Goal: Download file/media

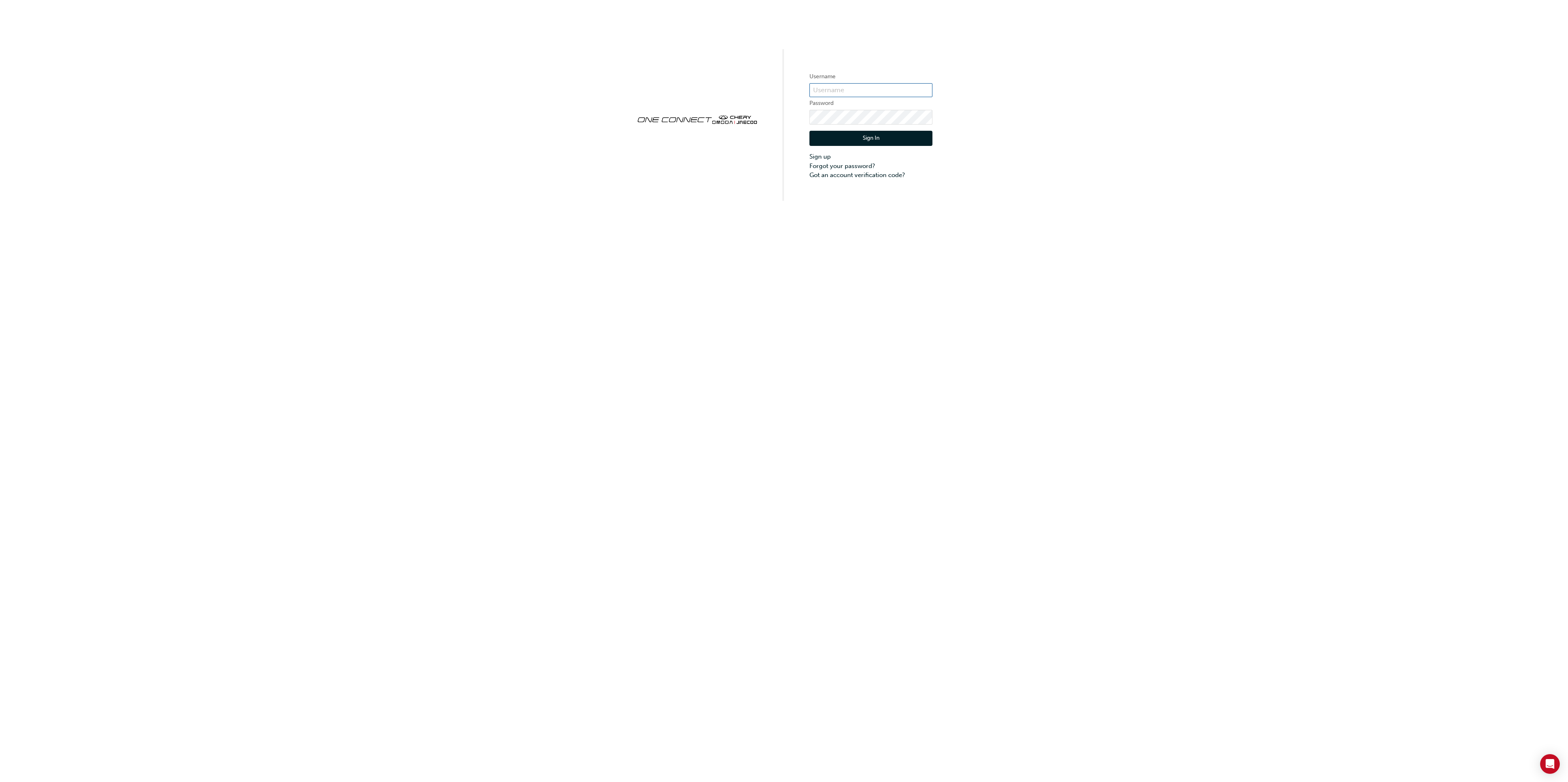
type input "cma0037"
click at [858, 130] on div "Sign In Sign up Forgot your password? Got an account verification code?" at bounding box center [871, 152] width 123 height 55
click at [859, 136] on button "Sign In" at bounding box center [871, 139] width 123 height 16
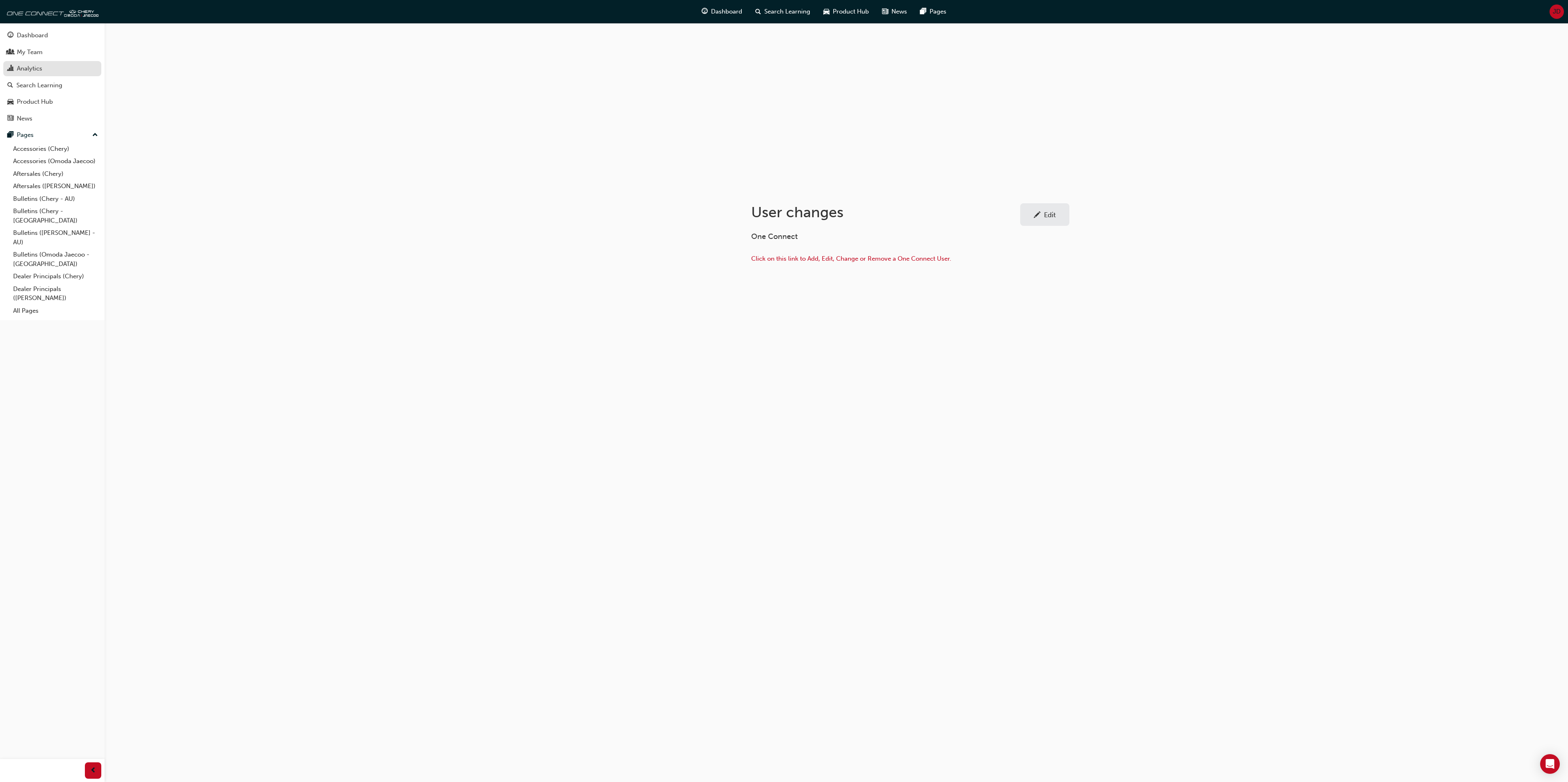
click at [28, 71] on div "Analytics" at bounding box center [30, 68] width 26 height 9
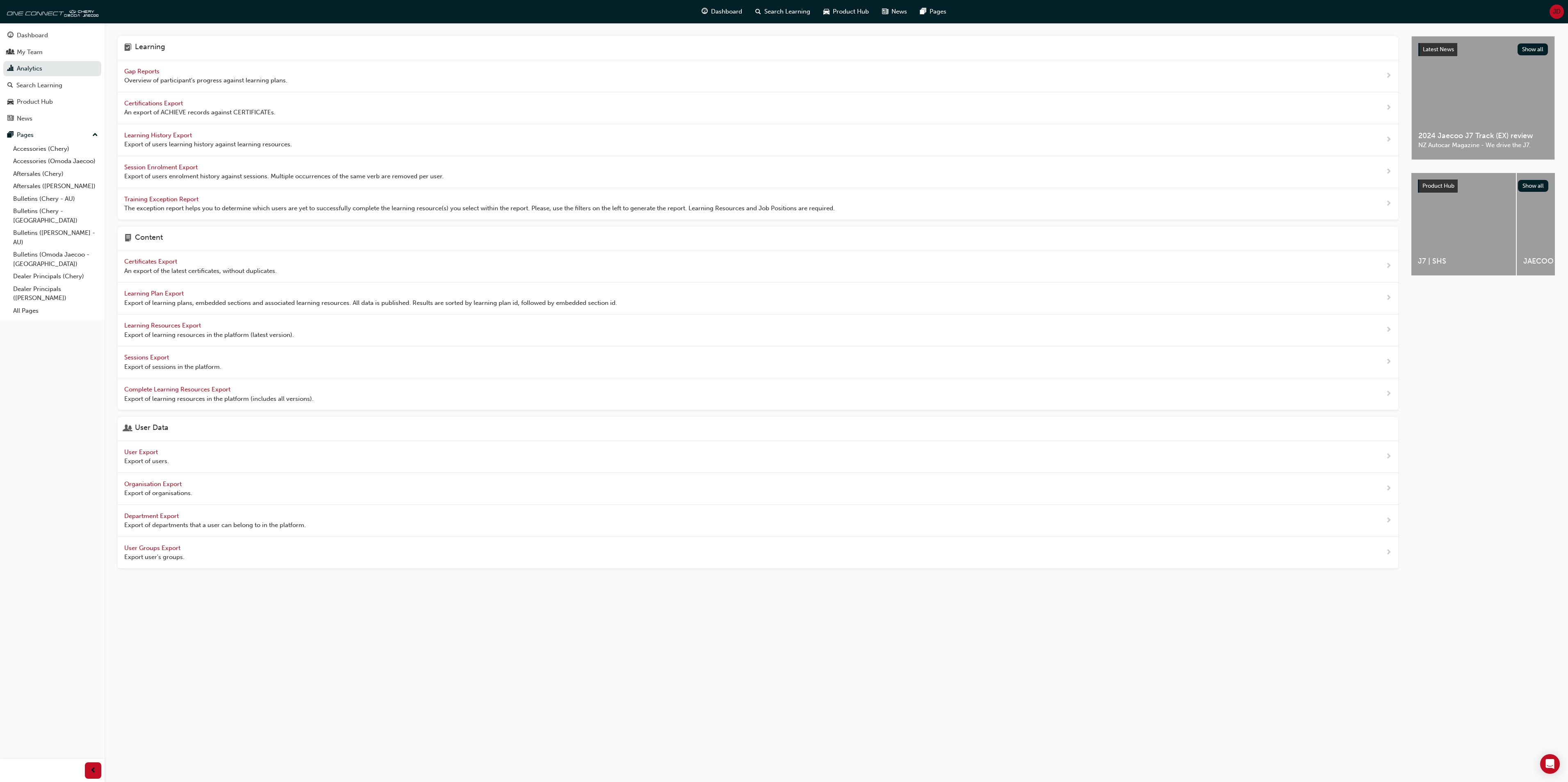
click at [172, 134] on span "Learning History Export" at bounding box center [159, 135] width 69 height 7
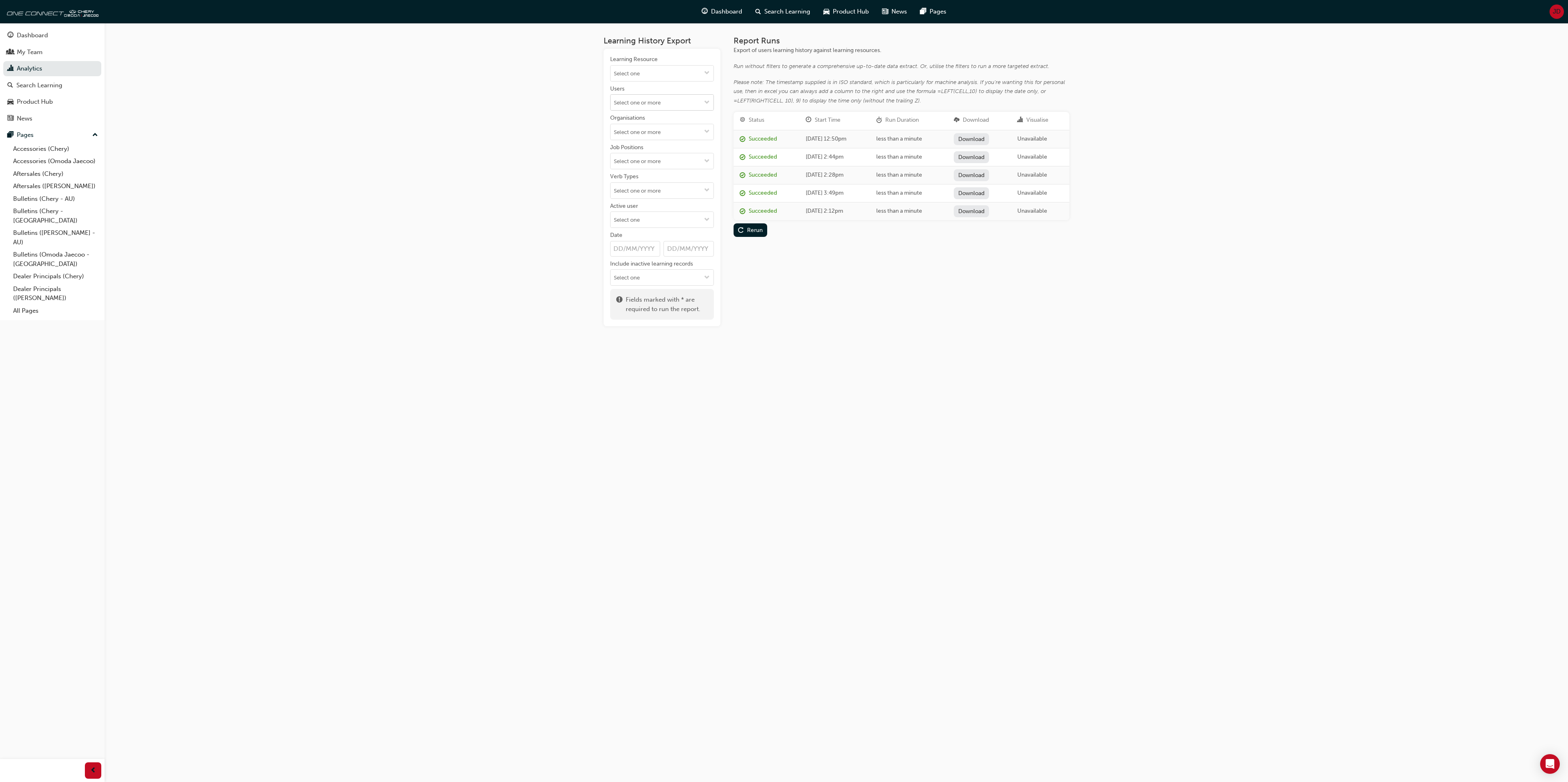
click at [628, 102] on input "Users" at bounding box center [662, 103] width 103 height 16
type input "Green"
click at [654, 149] on li "Oscar Greenwood" at bounding box center [662, 149] width 103 height 16
click at [749, 156] on div "Rerun" at bounding box center [755, 158] width 16 height 7
click at [975, 138] on link "Download" at bounding box center [970, 139] width 36 height 12
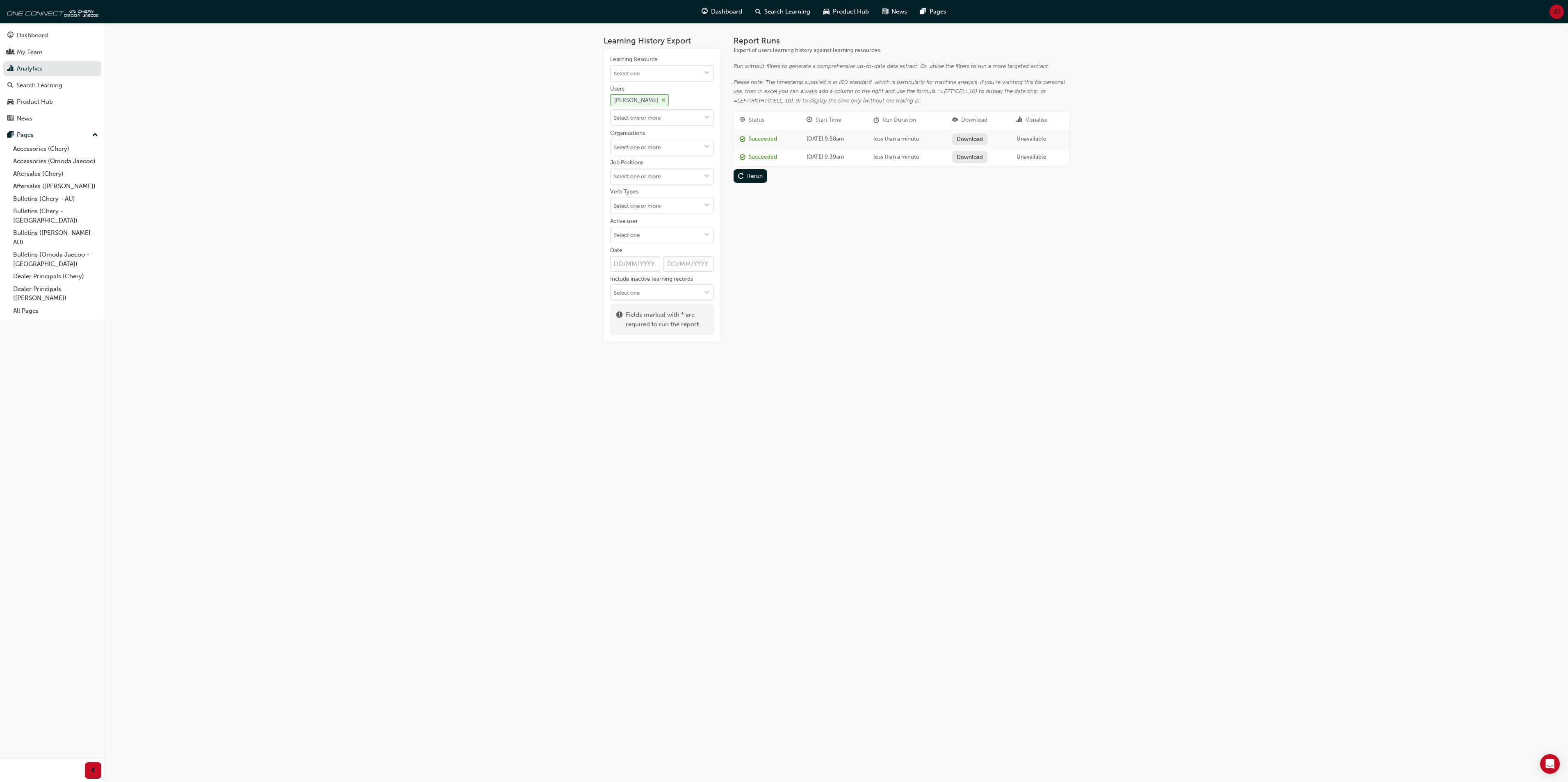
click at [665, 100] on span "cross-icon" at bounding box center [663, 100] width 4 height 5
click at [667, 105] on input "Users" at bounding box center [662, 103] width 103 height 16
type input "Hammond"
click at [658, 121] on li "DAVE HAMMOND" at bounding box center [662, 119] width 103 height 16
type input "hamm"
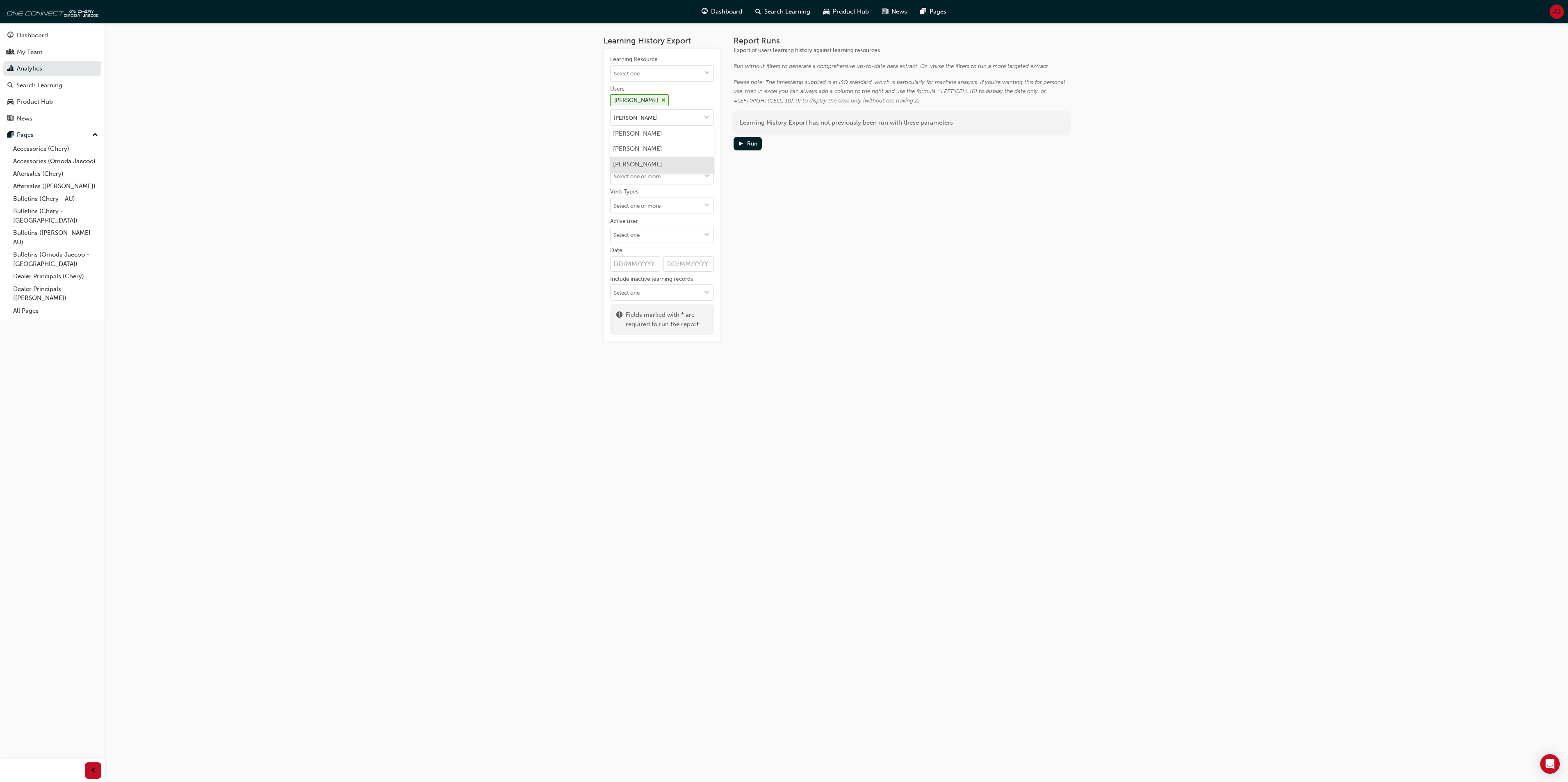
click at [651, 165] on li "David Hammond" at bounding box center [662, 164] width 103 height 16
click at [751, 139] on div "Run" at bounding box center [748, 144] width 19 height 9
click at [987, 137] on link "Download" at bounding box center [971, 139] width 36 height 12
click at [1556, 11] on span "JD" at bounding box center [1556, 11] width 8 height 9
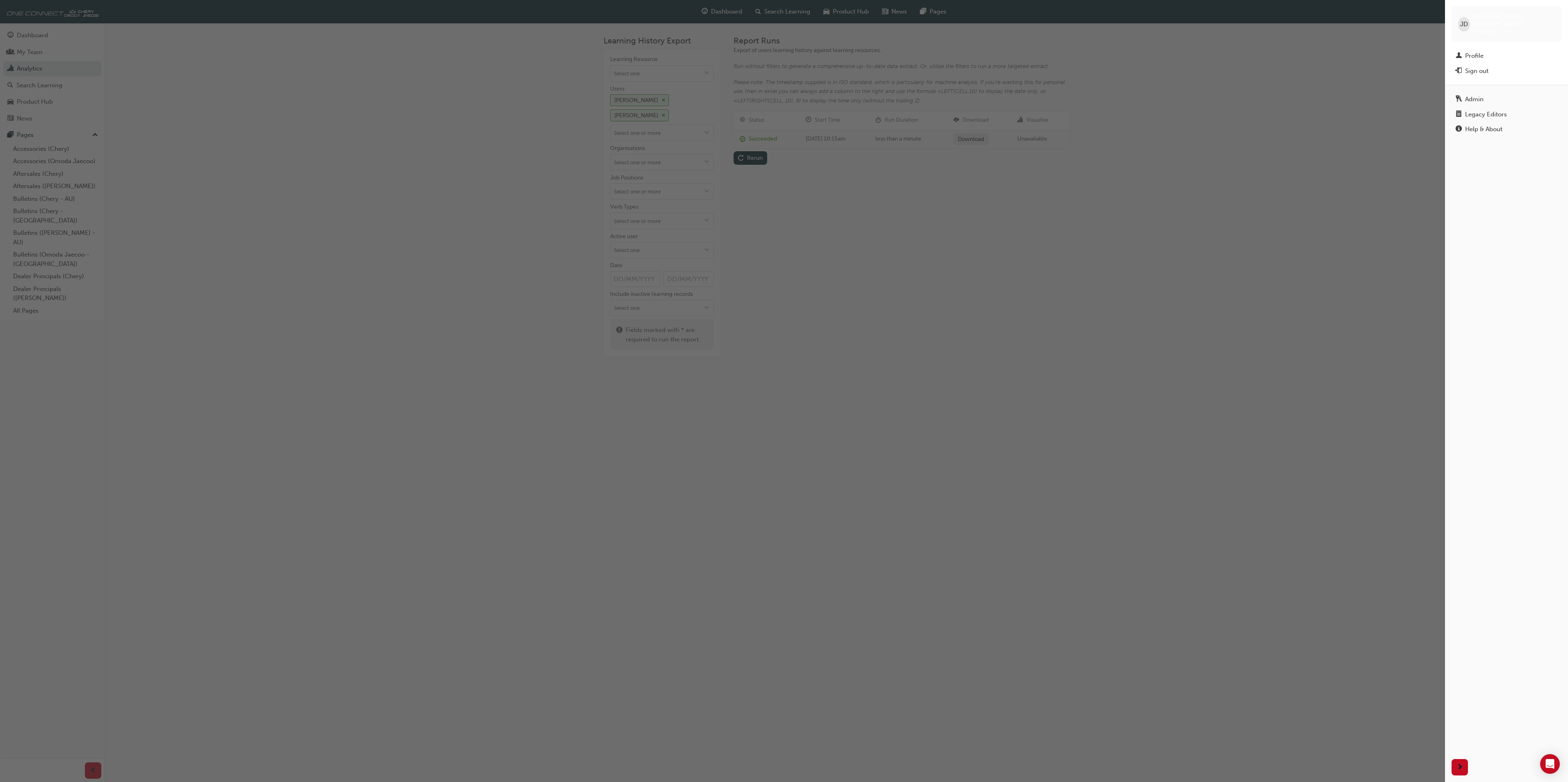
drag, startPoint x: 1507, startPoint y: 0, endPoint x: 1163, endPoint y: 137, distance: 370.3
click at [1163, 137] on div "button" at bounding box center [723, 391] width 1445 height 782
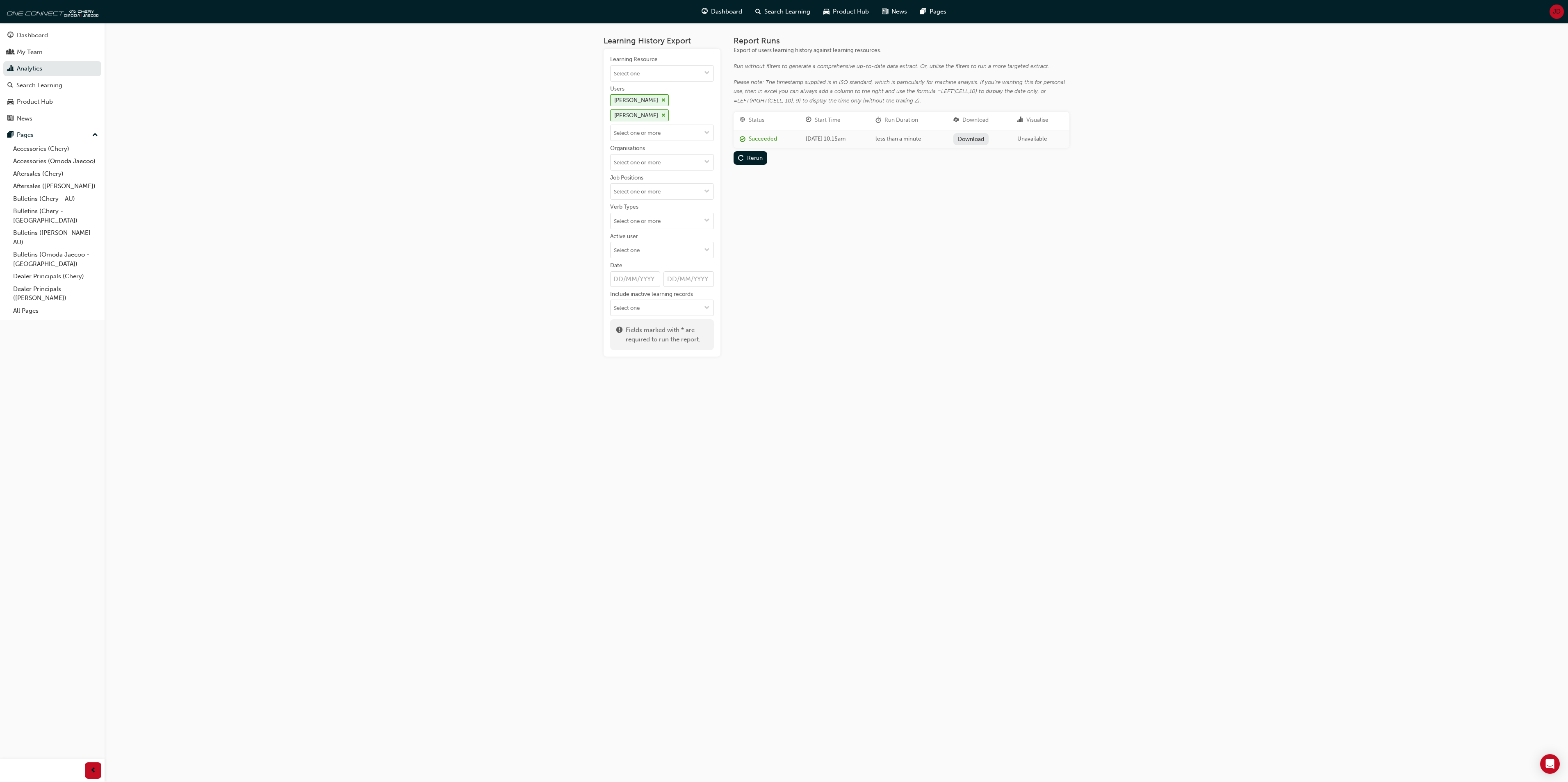
click at [1559, 10] on span "JD" at bounding box center [1556, 11] width 8 height 9
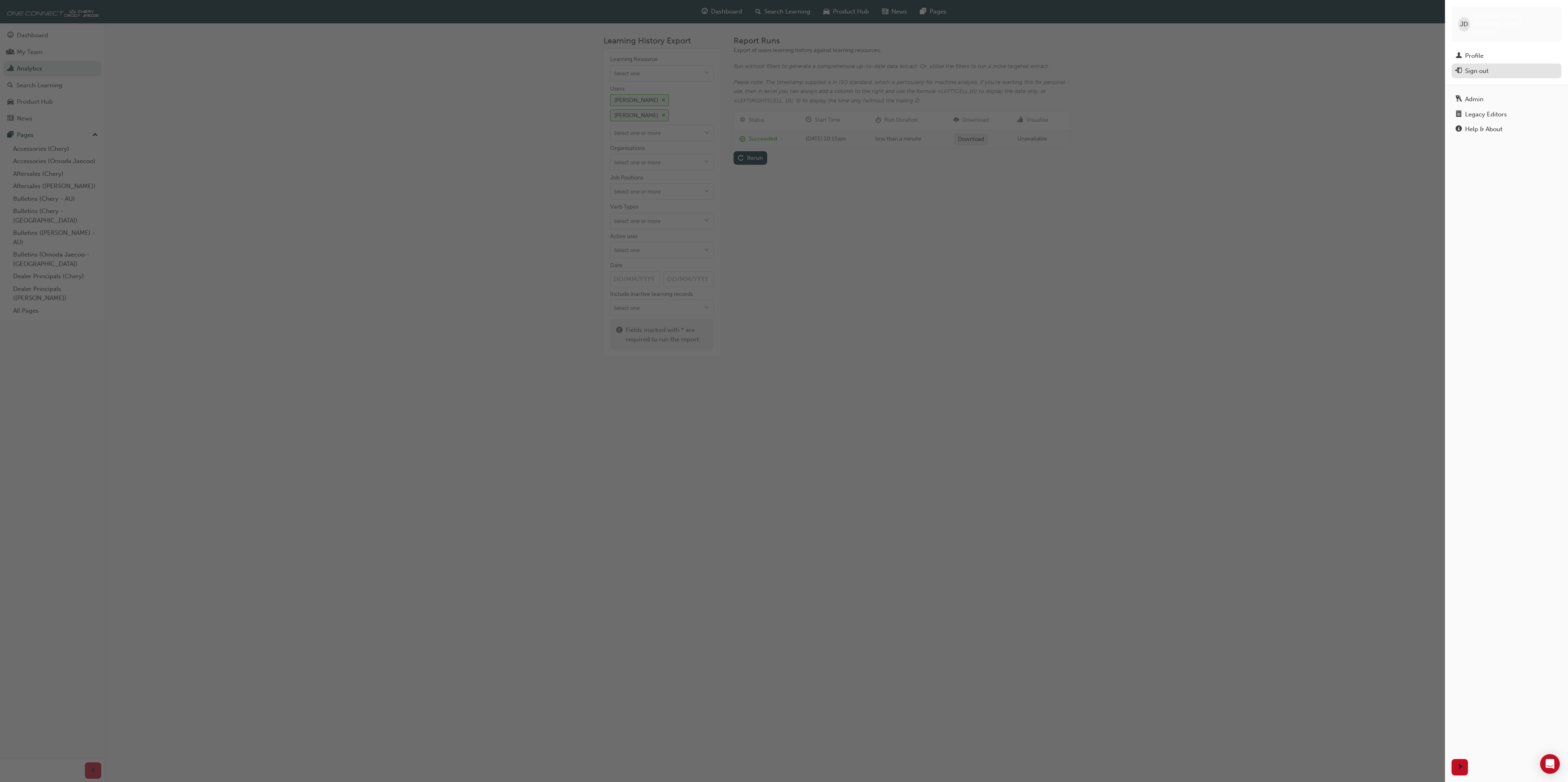
click at [1486, 66] on div "Sign out" at bounding box center [1477, 71] width 23 height 9
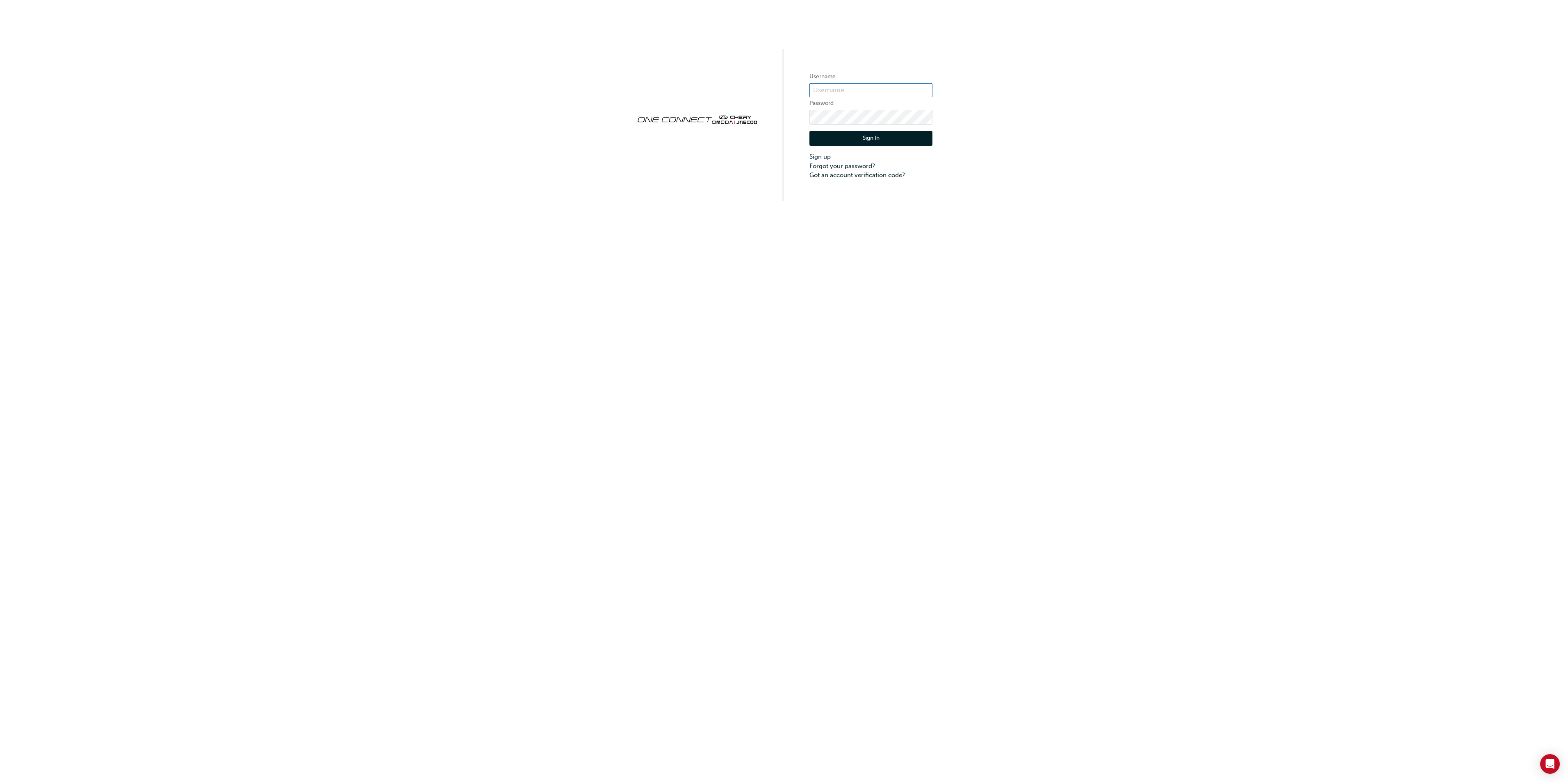
type input "cma0037"
click at [863, 138] on button "Sign In" at bounding box center [871, 139] width 123 height 16
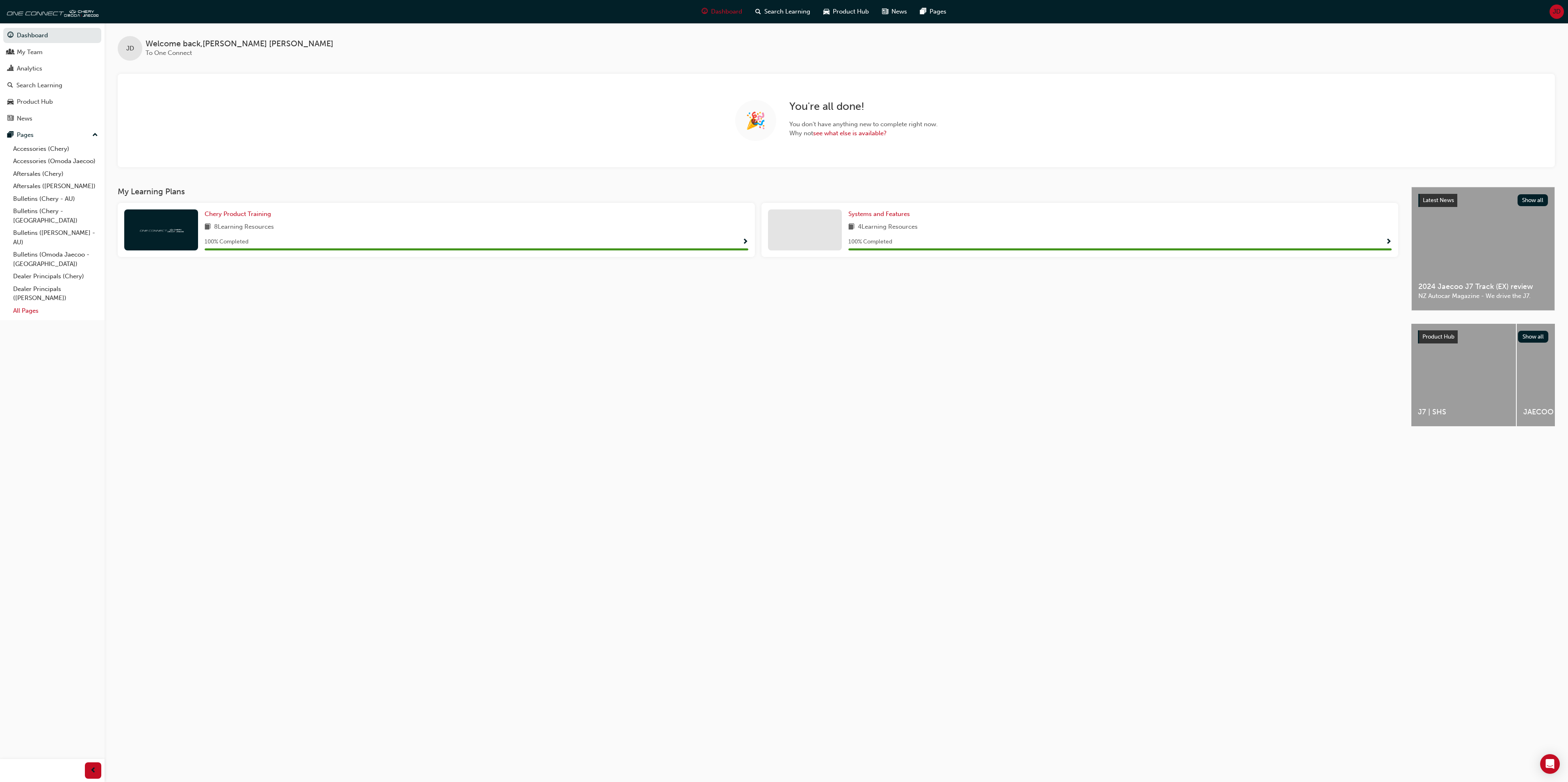
click at [28, 305] on link "All Pages" at bounding box center [55, 311] width 91 height 13
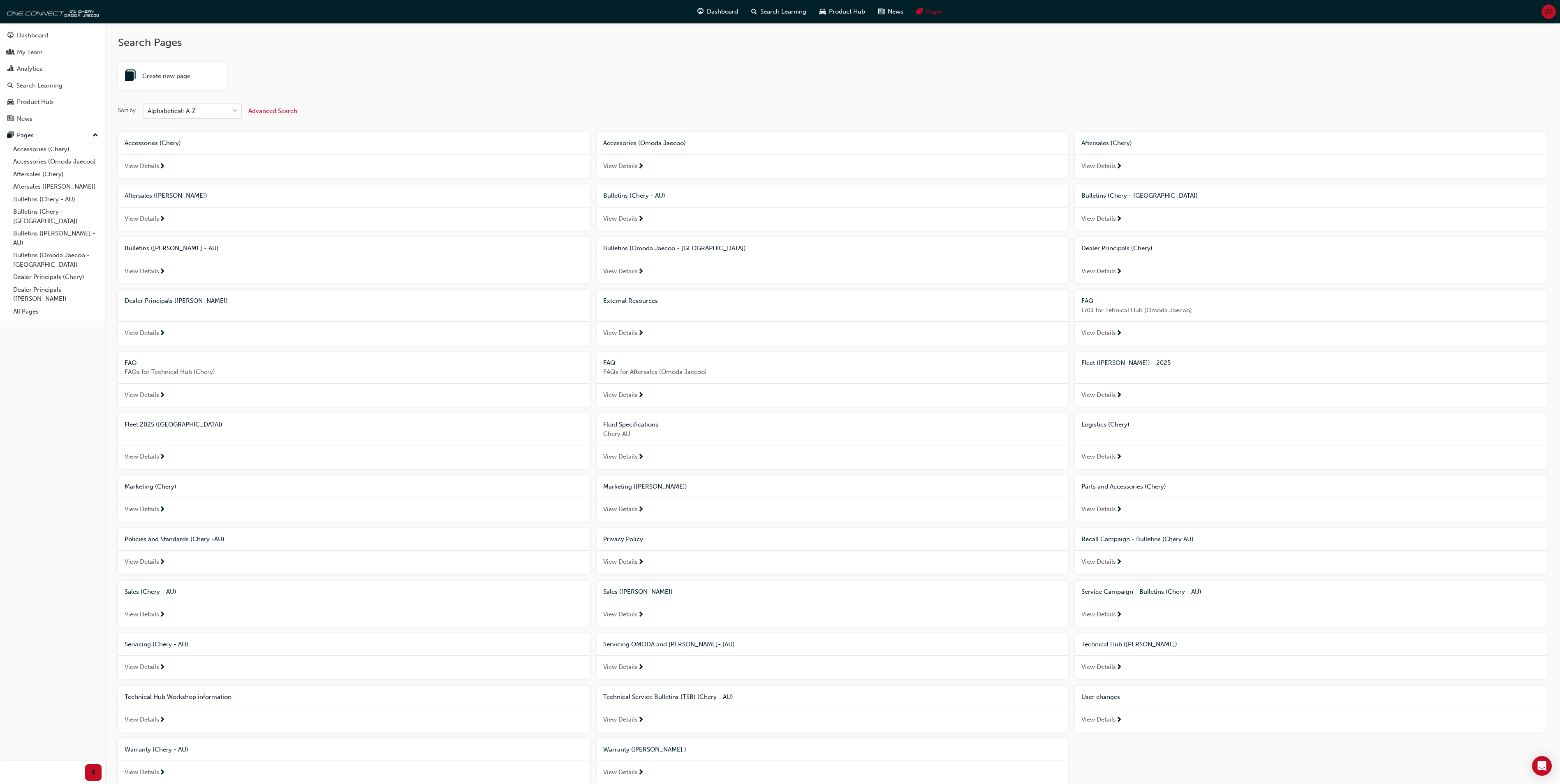
click at [1265, 450] on div "View Details" at bounding box center [1310, 457] width 472 height 24
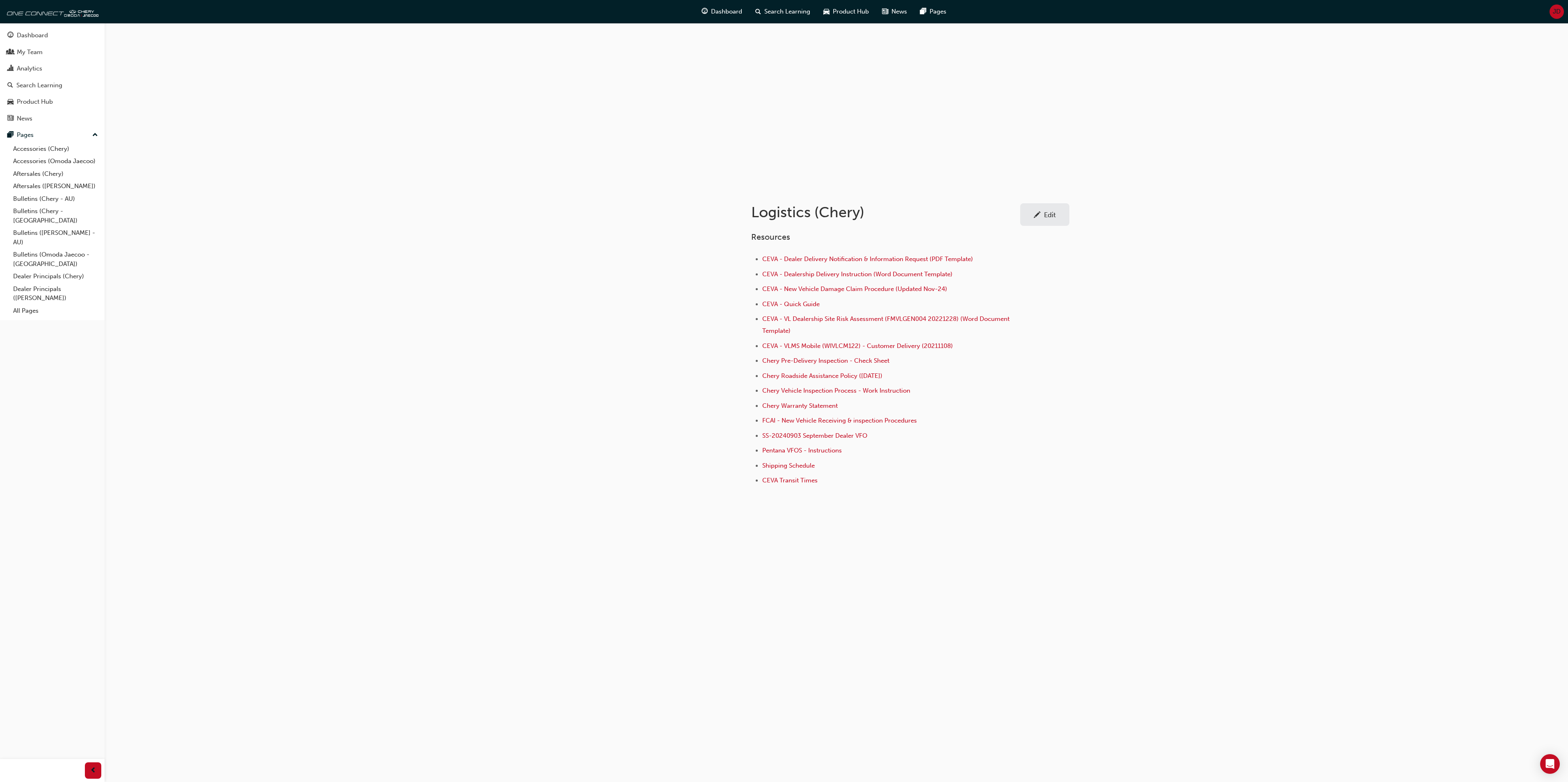
click at [1143, 453] on div "Logistics (Chery) Edit Resources CEVA - Dealer Delivery Notification & Informat…" at bounding box center [784, 391] width 1568 height 782
click at [1551, 9] on div "JD" at bounding box center [1557, 12] width 15 height 15
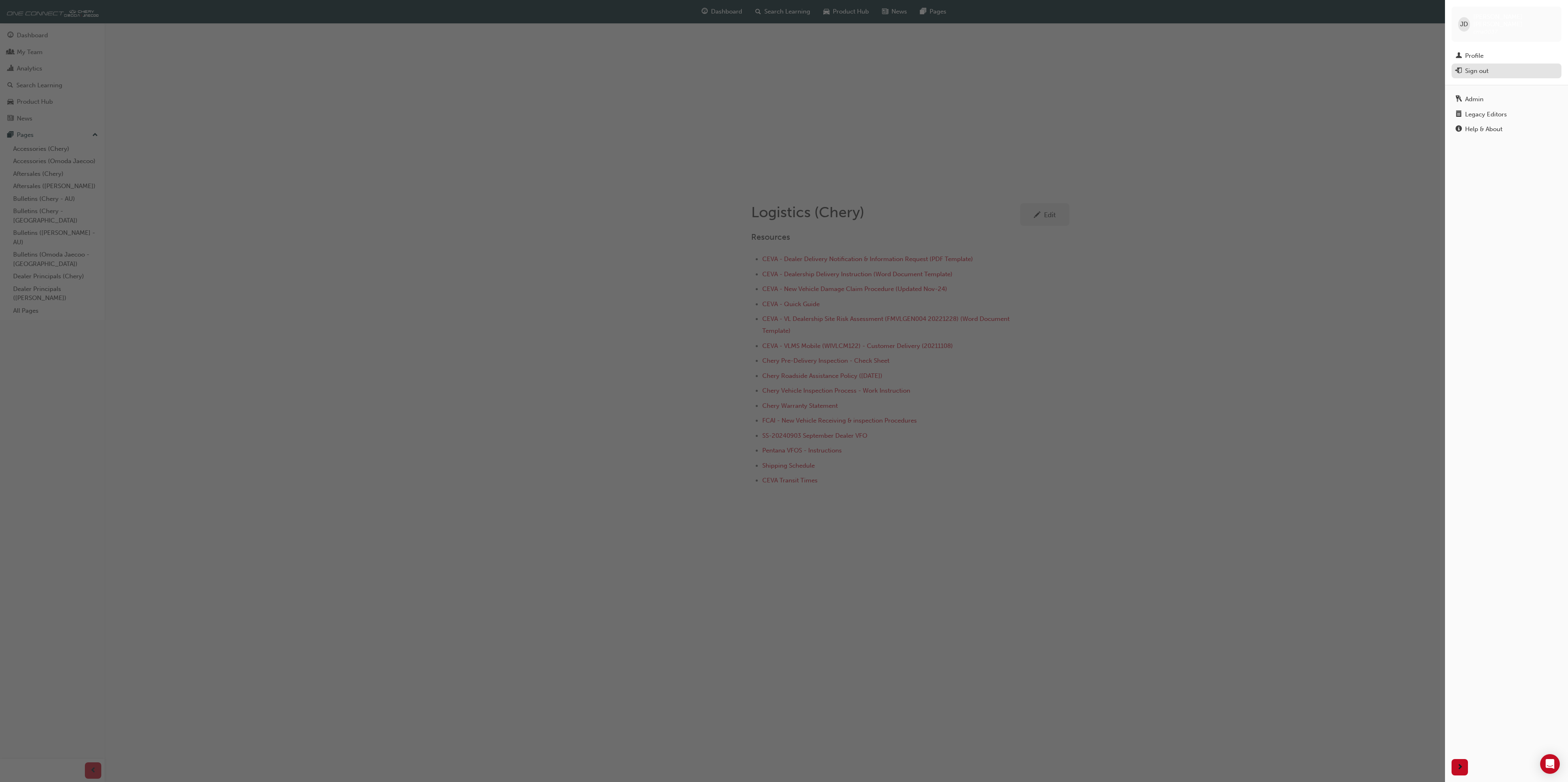
click at [1492, 66] on div "Sign out" at bounding box center [1506, 71] width 102 height 10
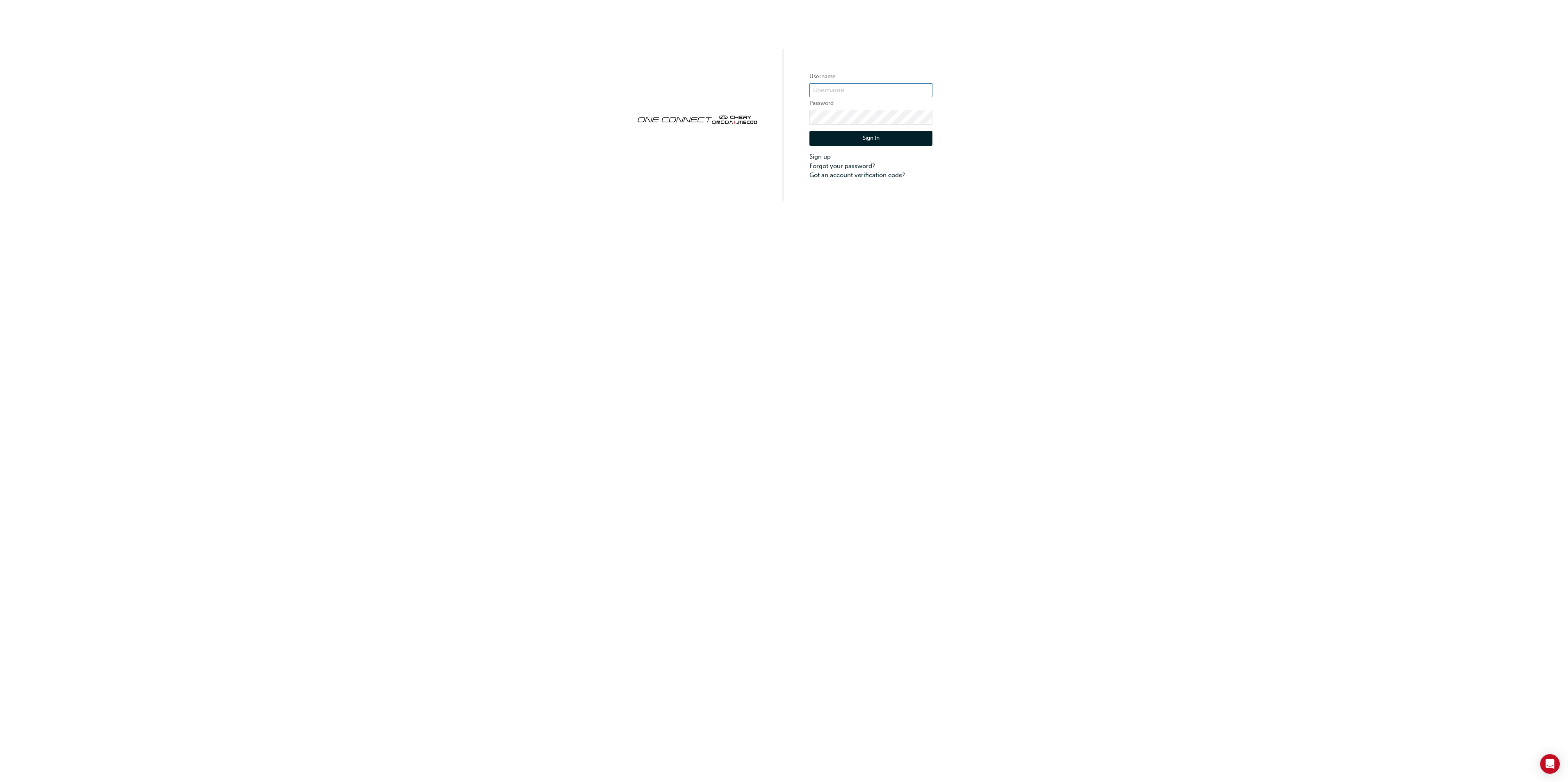
type input "cma0037"
click at [879, 137] on button "Sign In" at bounding box center [871, 139] width 123 height 16
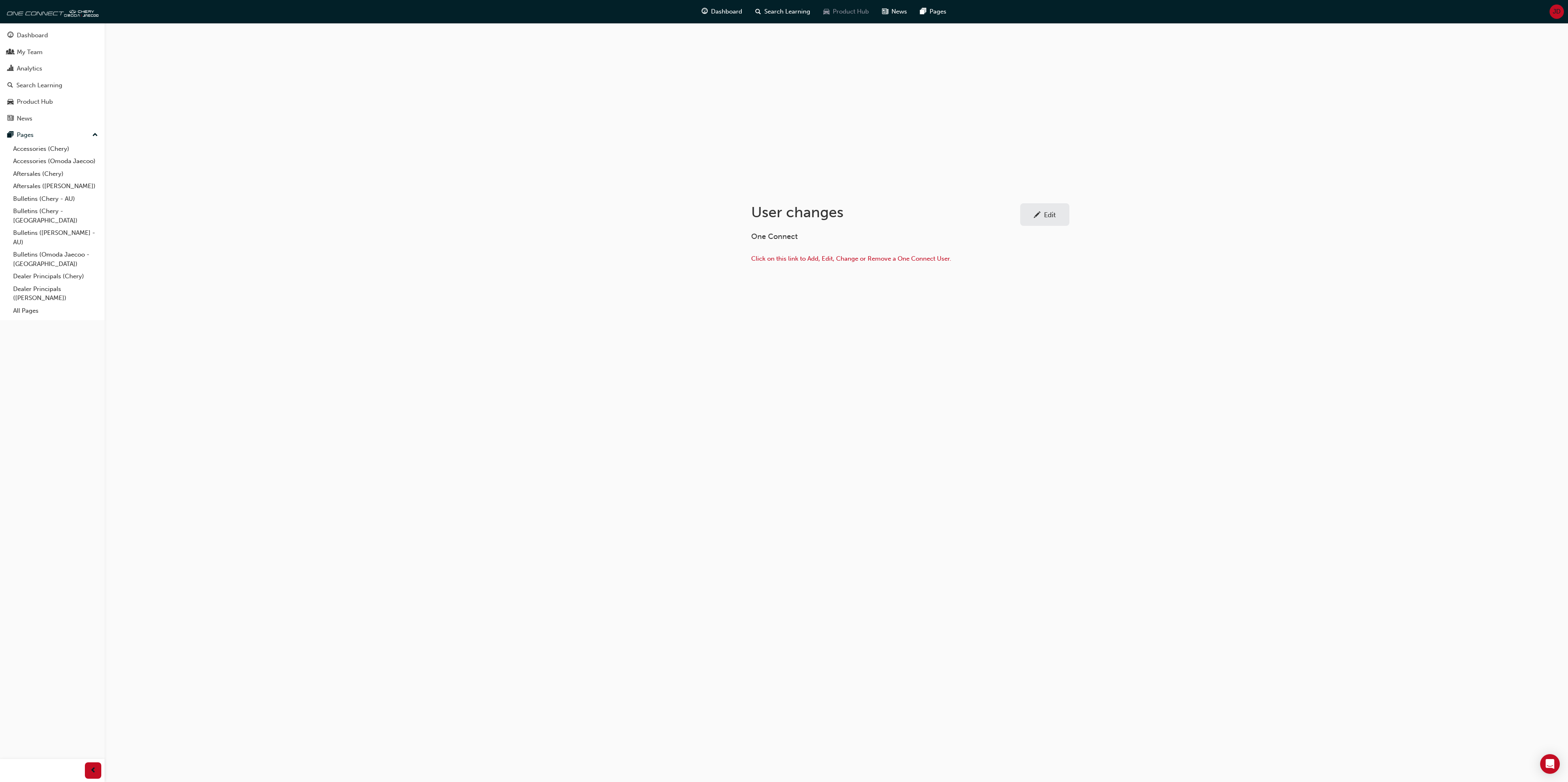
click at [851, 12] on span "Product Hub" at bounding box center [850, 11] width 36 height 9
click at [822, 128] on div at bounding box center [822, 125] width 46 height 33
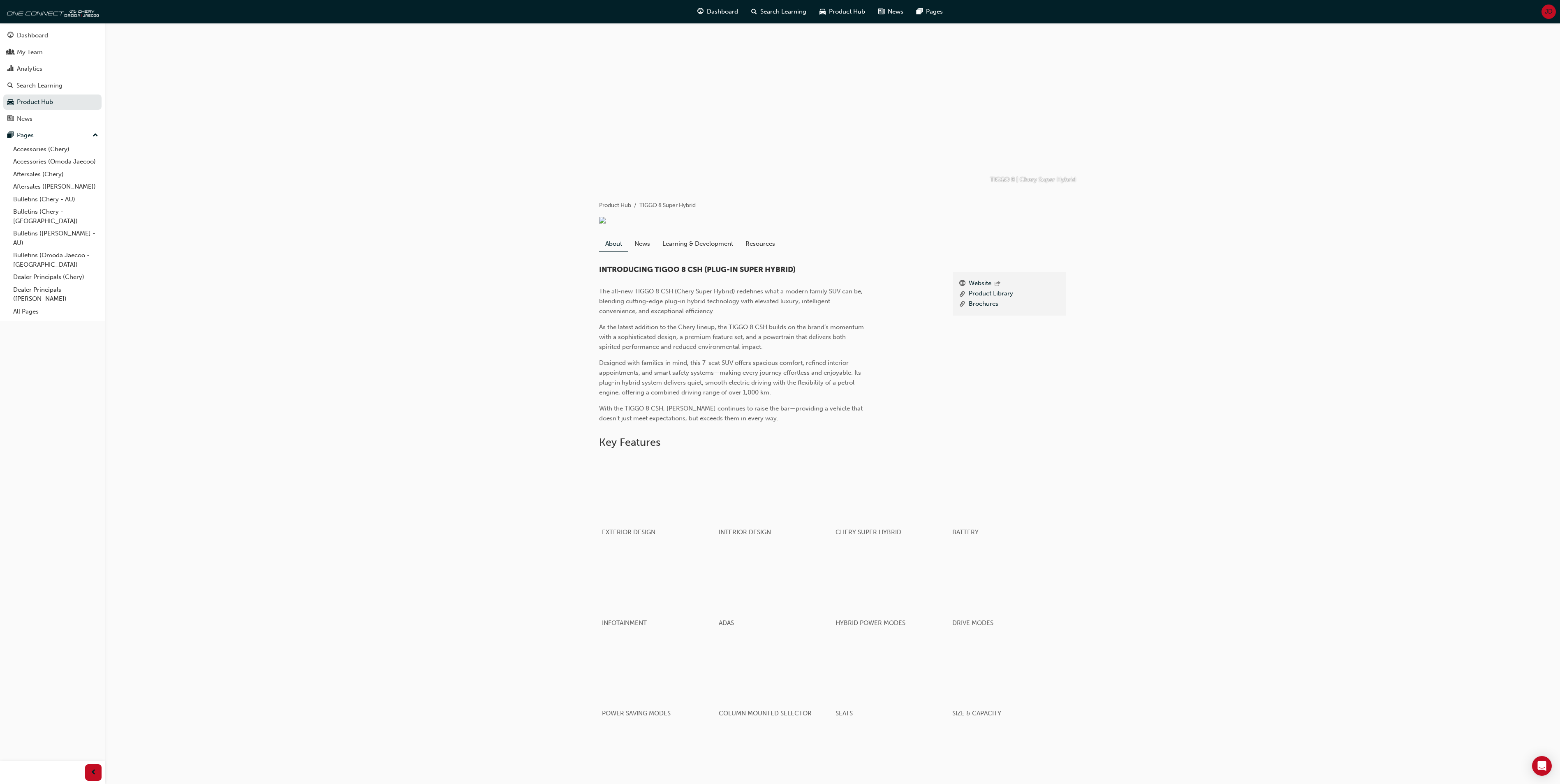
scroll to position [4, 0]
click at [706, 245] on link "Learning & Development" at bounding box center [698, 244] width 83 height 16
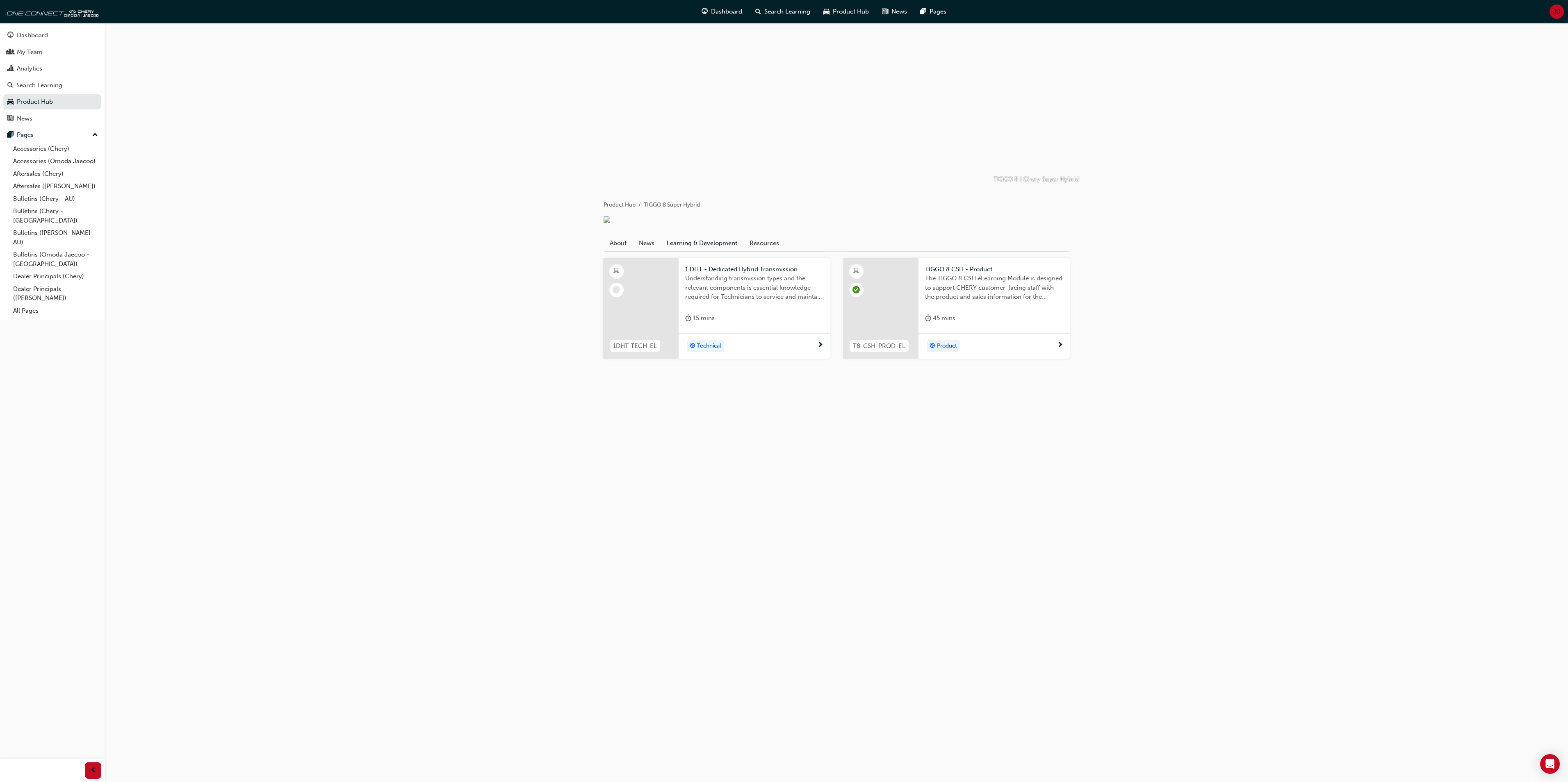
click at [1153, 474] on div "TIGGO 8 | Chery Super Hybrid Product Hub TIGGO 8 Super Hybrid About News Learni…" at bounding box center [784, 391] width 1568 height 782
click at [24, 67] on div "Analytics" at bounding box center [30, 68] width 26 height 9
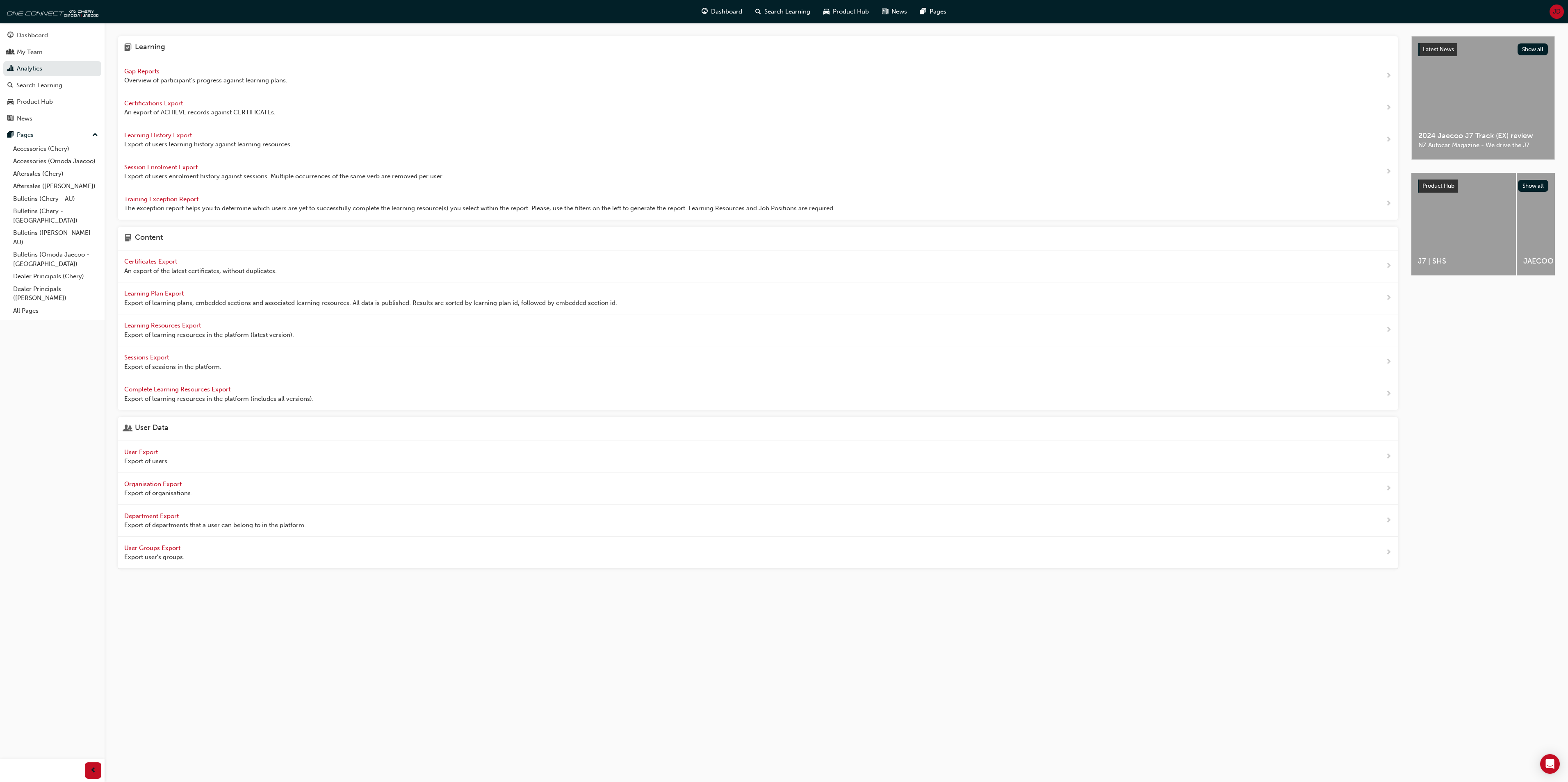
click at [139, 456] on span "User Export" at bounding box center [142, 452] width 35 height 7
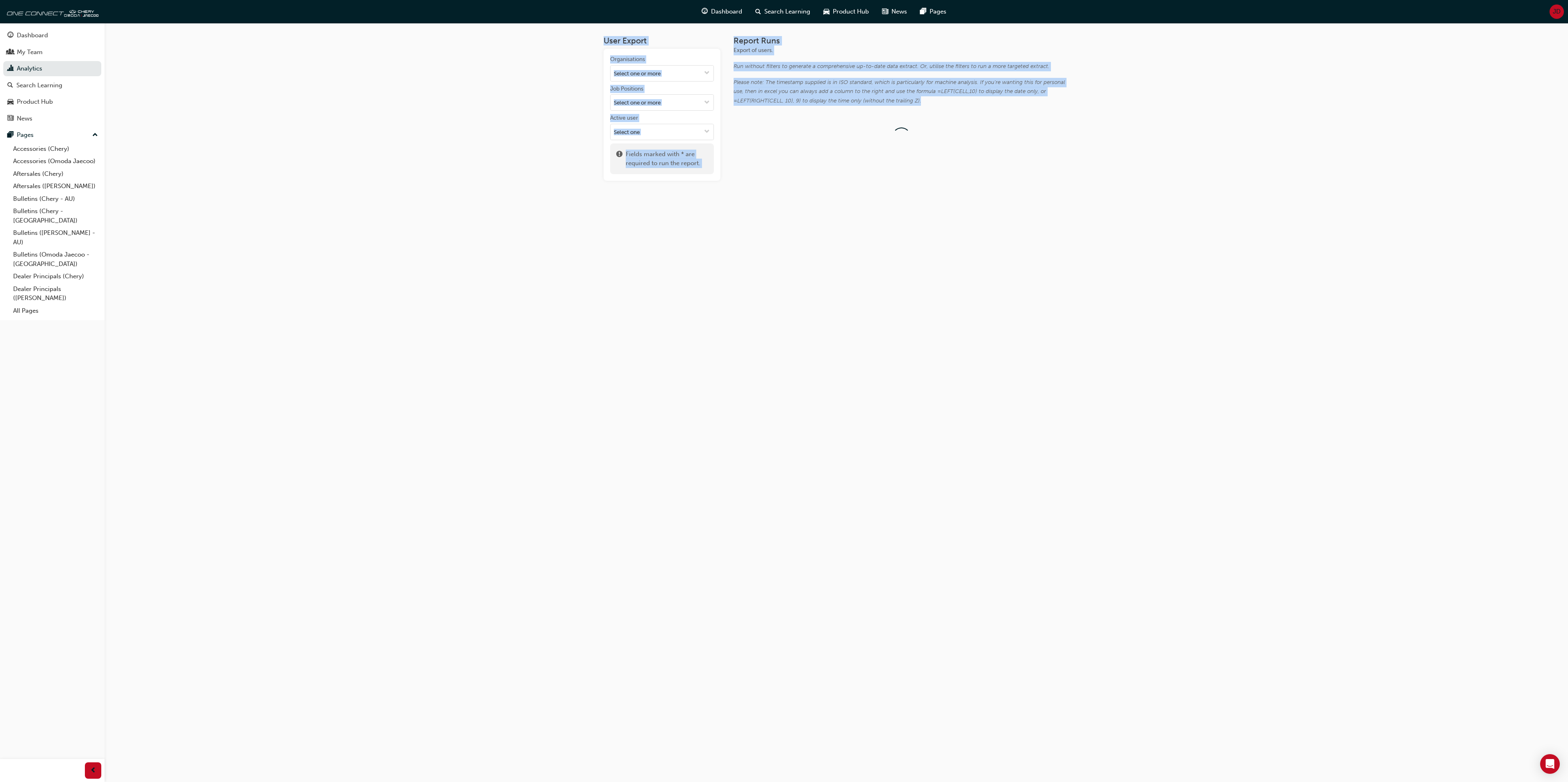
click at [139, 456] on div "User Export Organisations Job Positions Active user Fields marked with * are re…" at bounding box center [784, 391] width 1568 height 782
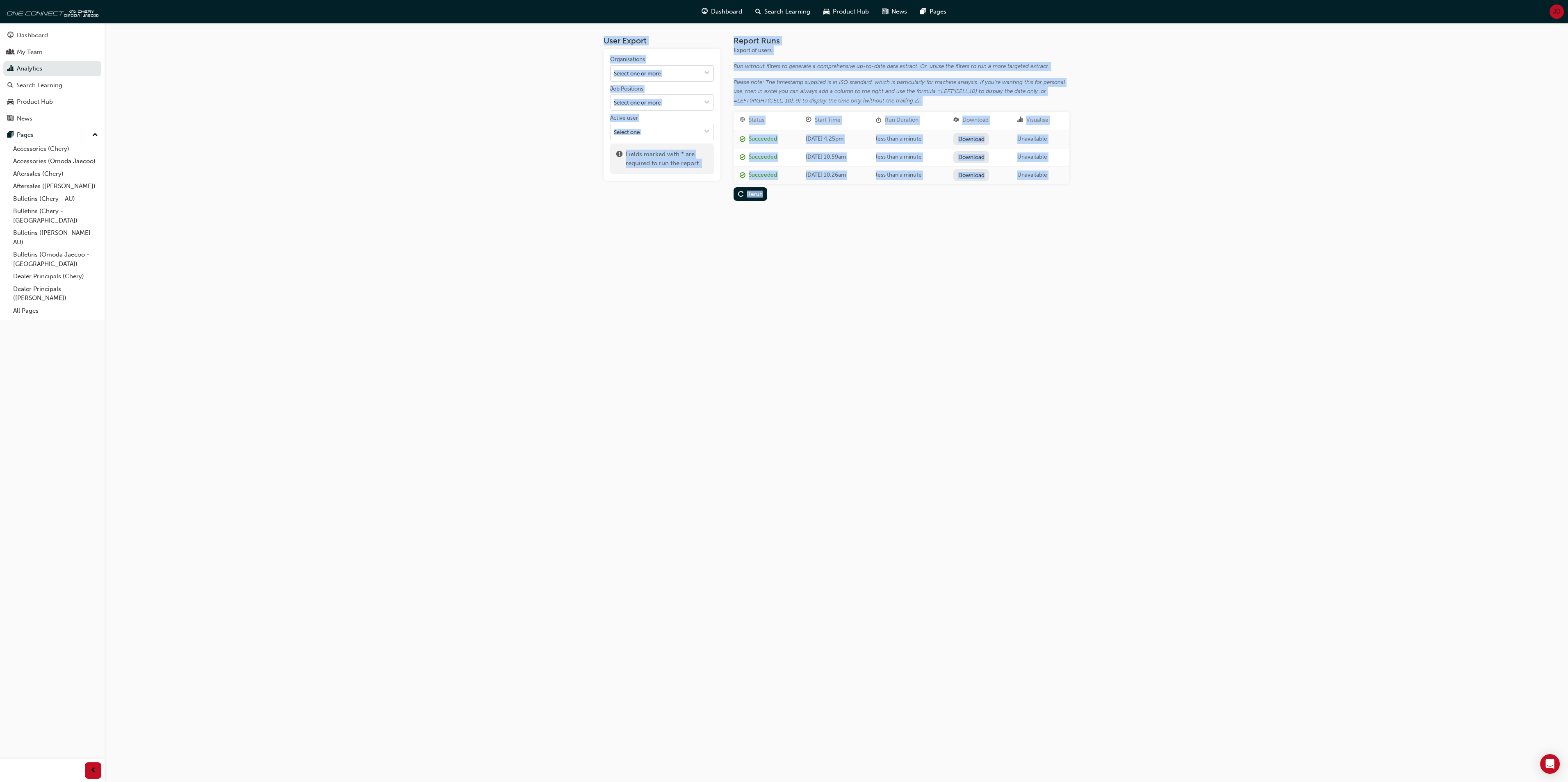
click at [709, 71] on span "down-icon" at bounding box center [707, 73] width 5 height 7
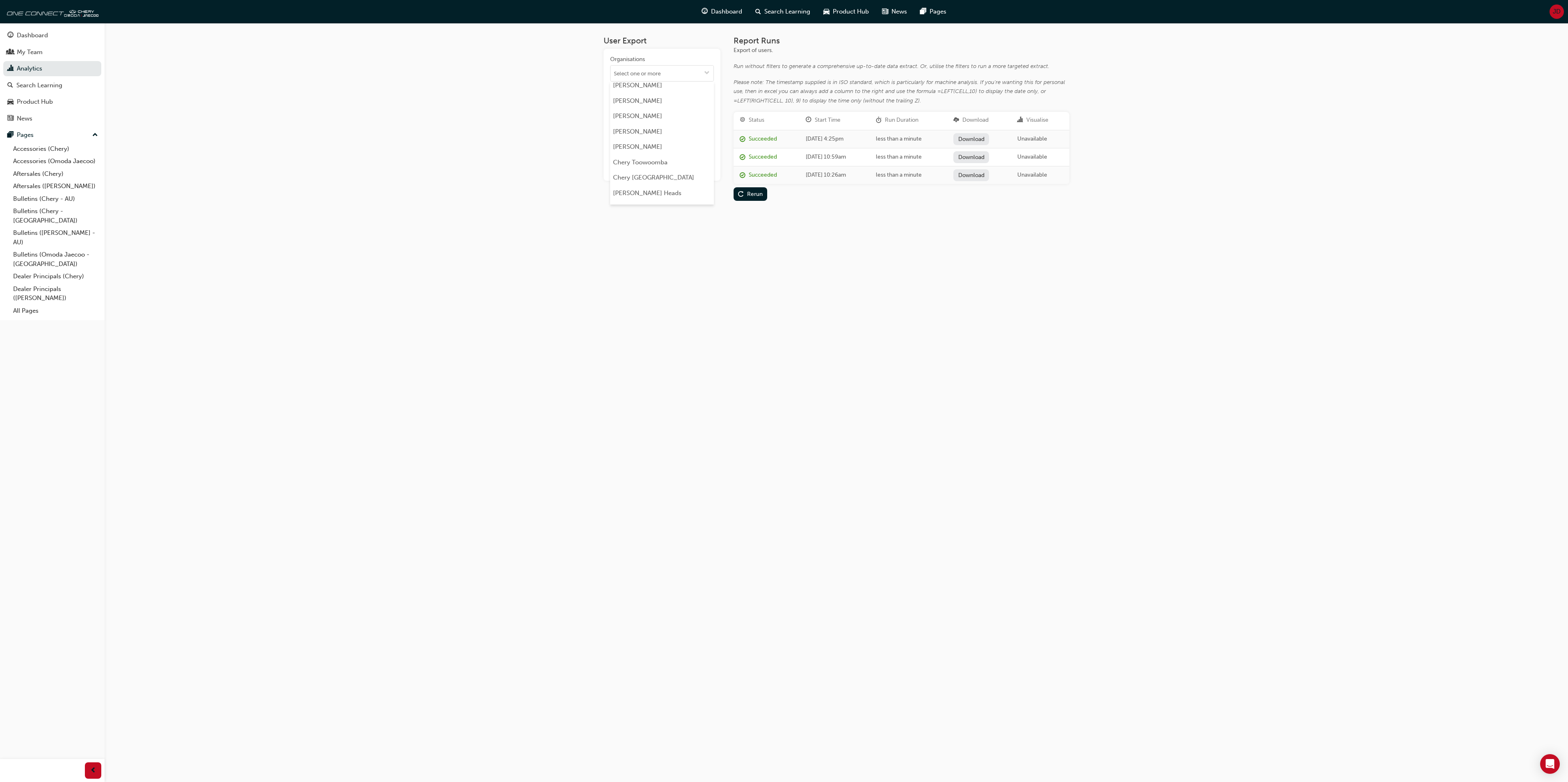
scroll to position [1476, 0]
click at [673, 161] on li "Chery Victoria Park" at bounding box center [662, 173] width 103 height 24
click at [743, 142] on span "play-icon" at bounding box center [741, 144] width 5 height 7
click at [985, 139] on link "Download" at bounding box center [971, 139] width 36 height 12
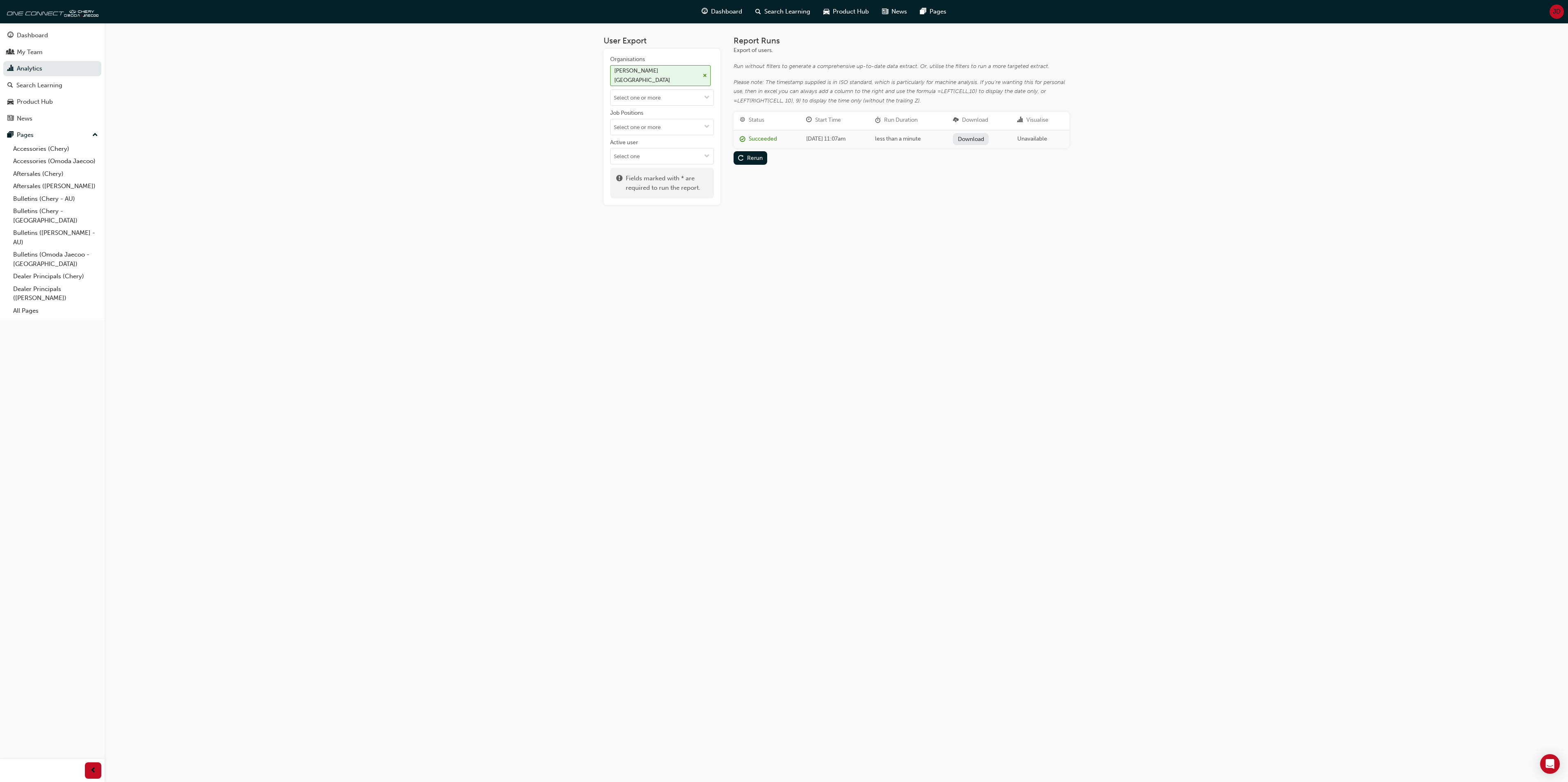
click at [1554, 8] on span "JD" at bounding box center [1556, 11] width 8 height 9
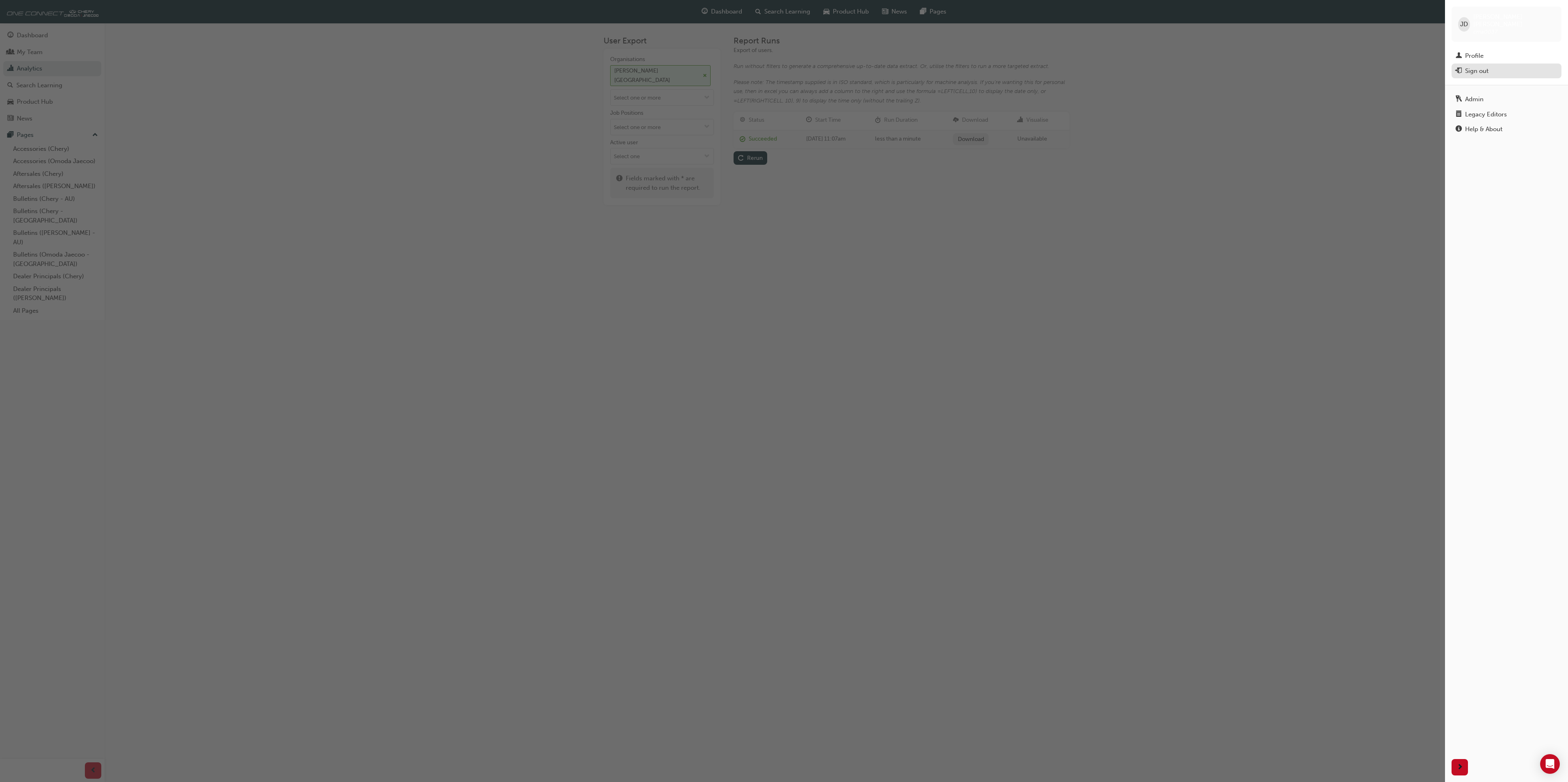
click at [1482, 66] on div "Sign out" at bounding box center [1477, 71] width 23 height 9
